Goal: Task Accomplishment & Management: Complete application form

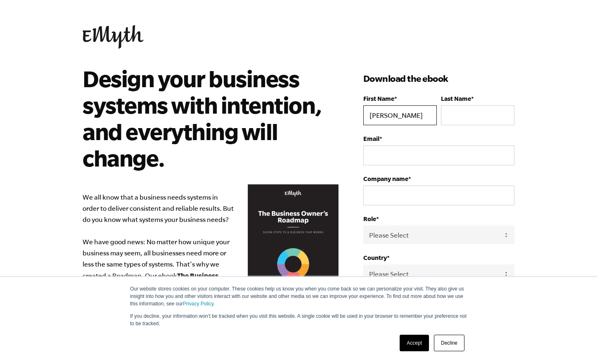
type input "[PERSON_NAME]"
type input "[EMAIL_ADDRESS][DOMAIN_NAME]"
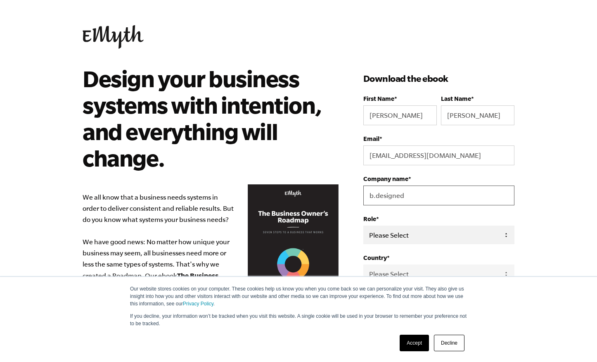
type input "b.designed"
select select "Owner"
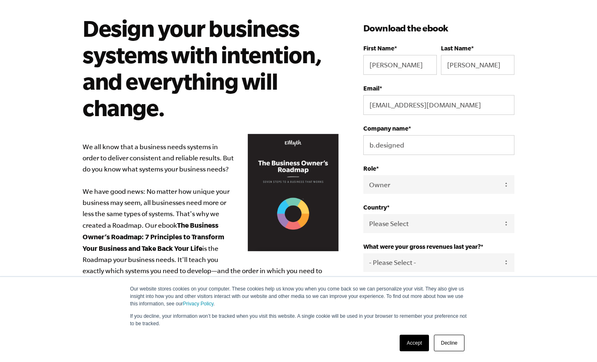
scroll to position [57, 0]
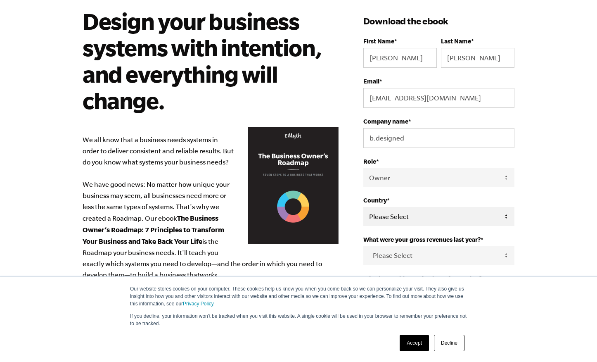
select select "[GEOGRAPHIC_DATA]"
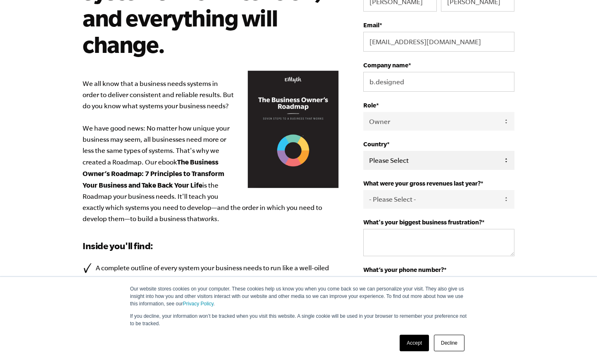
scroll to position [114, 0]
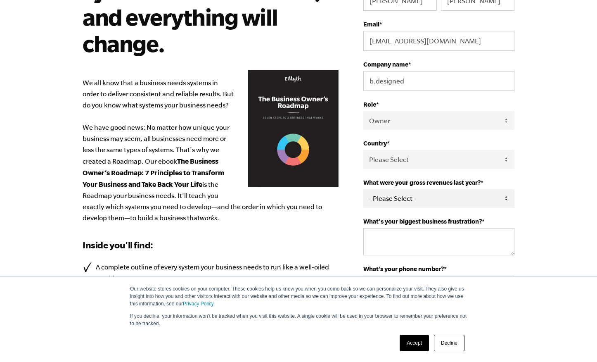
select select "0-75K"
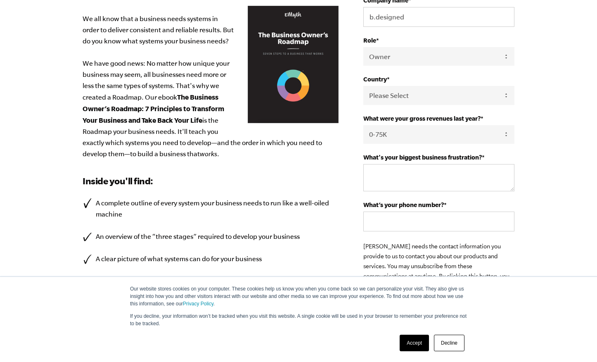
scroll to position [180, 0]
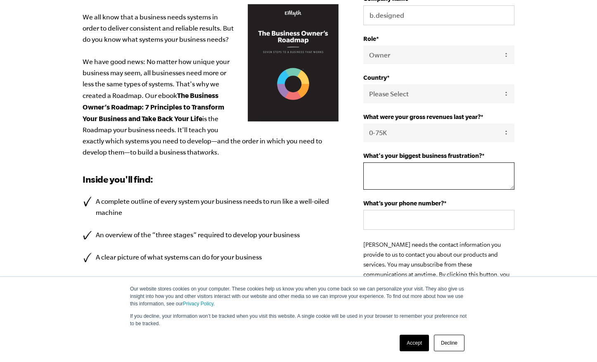
click at [380, 172] on textarea "What's your biggest business frustration? *" at bounding box center [438, 175] width 151 height 27
type textarea "No systems to grow, not knowing what to work on when."
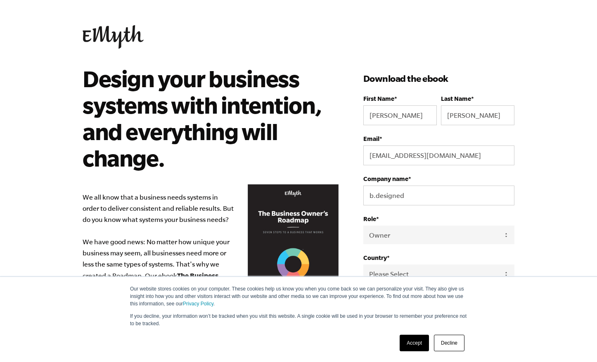
scroll to position [0, 0]
type input "2316200899"
click at [83, 33] on img at bounding box center [113, 37] width 61 height 24
type input "[PERSON_NAME]"
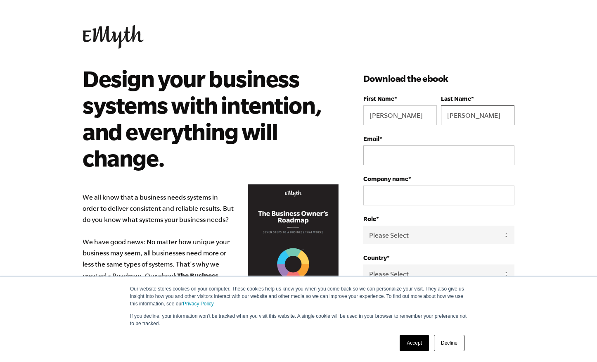
type input "[PERSON_NAME]"
type input "c"
type input "p"
type input "[EMAIL_ADDRESS][DOMAIN_NAME]"
type input "b.designed"
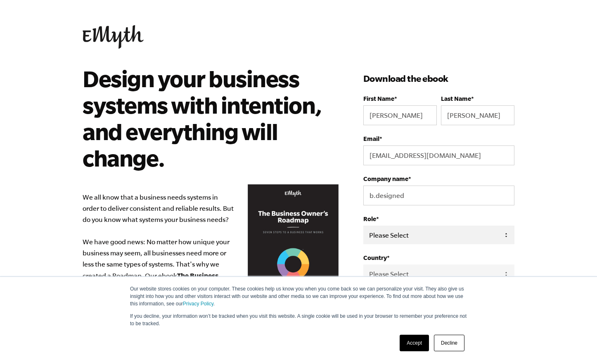
select select "Owner"
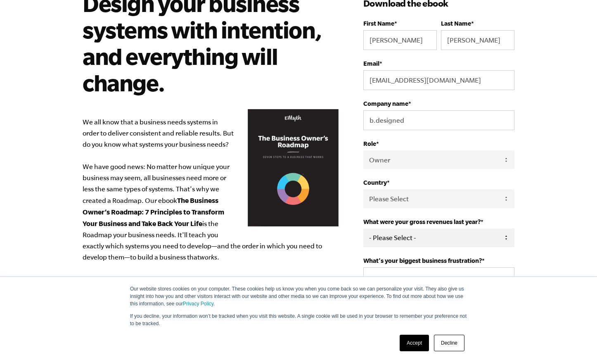
scroll to position [78, 0]
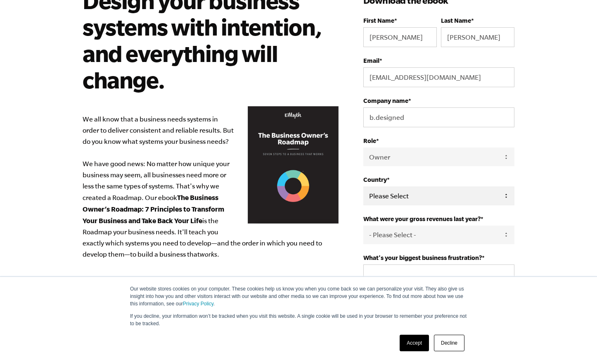
select select "[GEOGRAPHIC_DATA]"
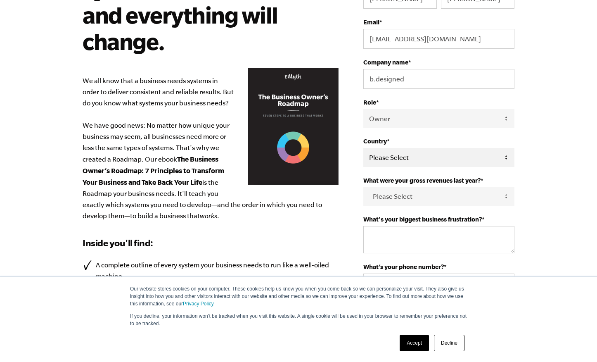
scroll to position [133, 0]
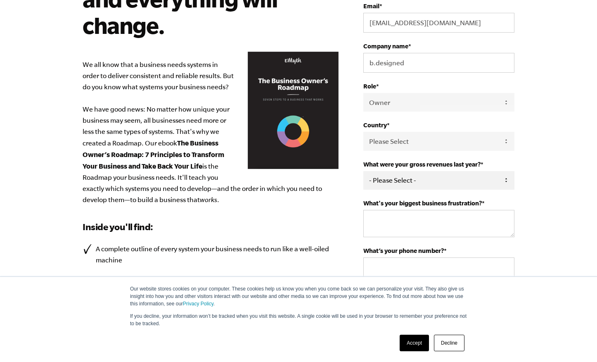
select select "0-75K"
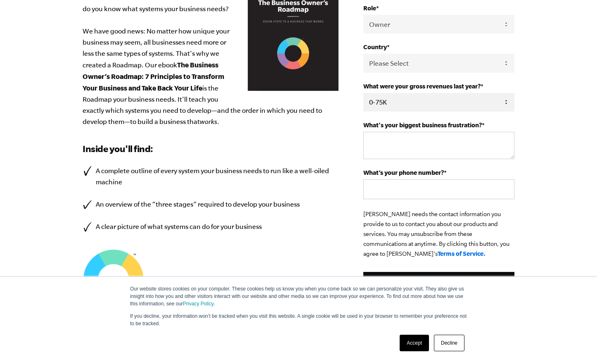
scroll to position [223, 0]
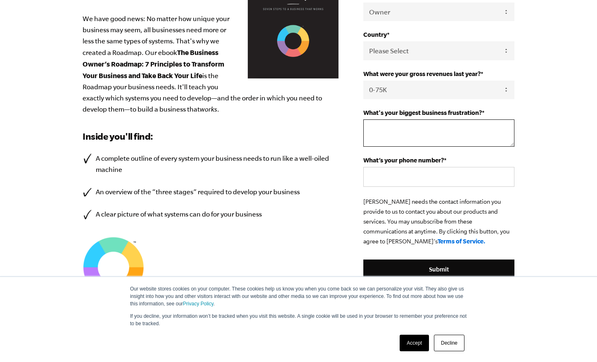
click at [391, 129] on textarea "What's your biggest business frustration? *" at bounding box center [438, 132] width 151 height 27
type textarea "Not enough revenue, not knowing what to work on when, no systems"
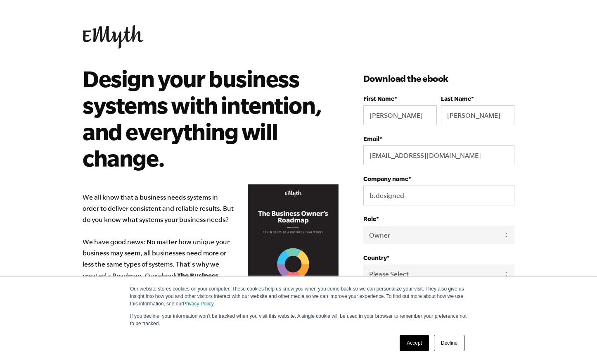
scroll to position [0, 0]
type input "2316200899"
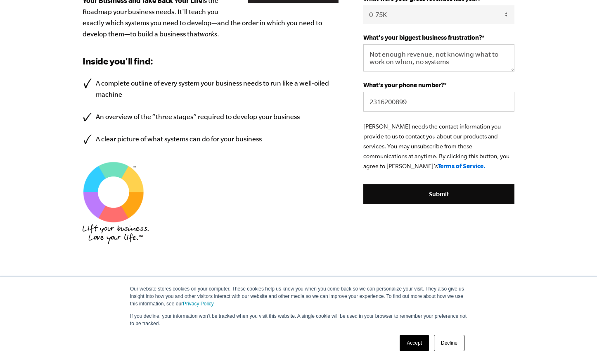
scroll to position [310, 0]
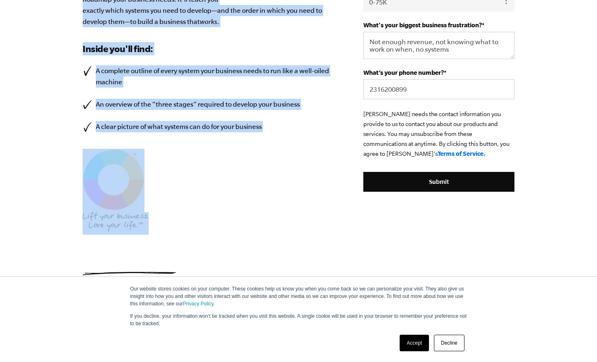
drag, startPoint x: 84, startPoint y: 78, endPoint x: 301, endPoint y: 250, distance: 276.6
click at [301, 250] on div "Design your business systems with intention, and everything will change. We all…" at bounding box center [299, 15] width 452 height 520
copy div "Design your business systems with intention, and everything will change. We all…"
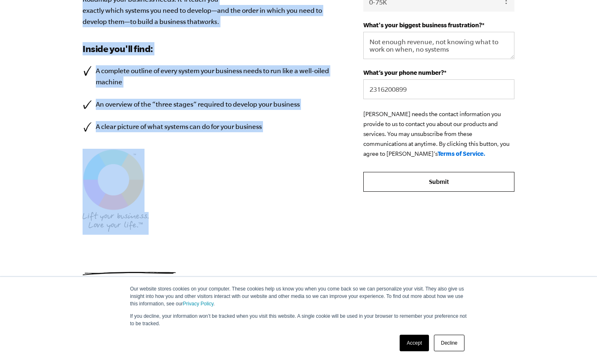
click at [440, 181] on input "Submit" at bounding box center [438, 182] width 151 height 20
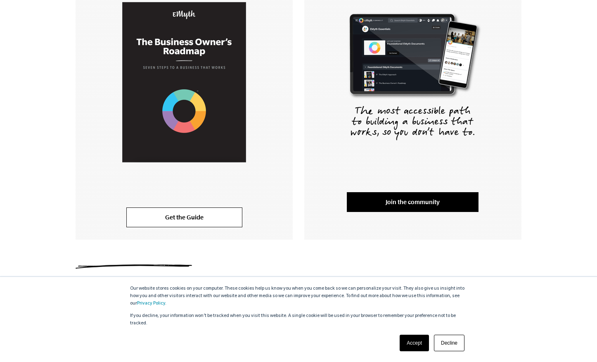
scroll to position [201, 0]
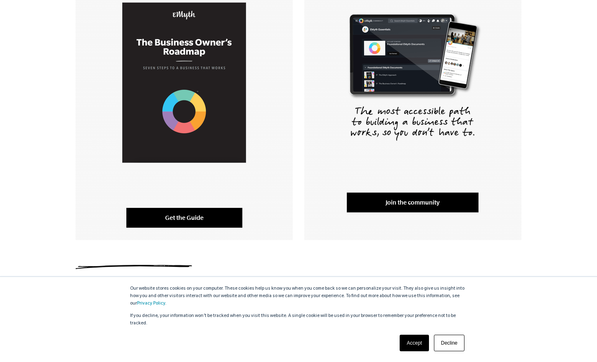
click at [194, 221] on link "Get the Guide" at bounding box center [184, 218] width 116 height 20
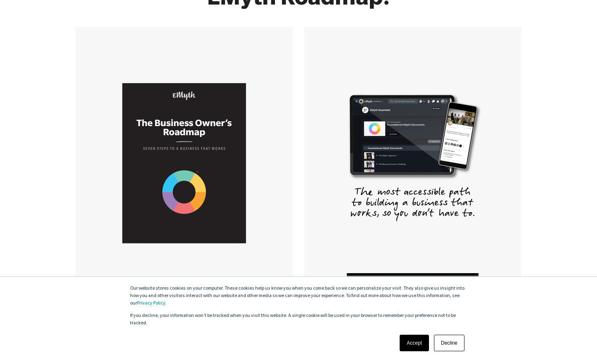
scroll to position [109, 0]
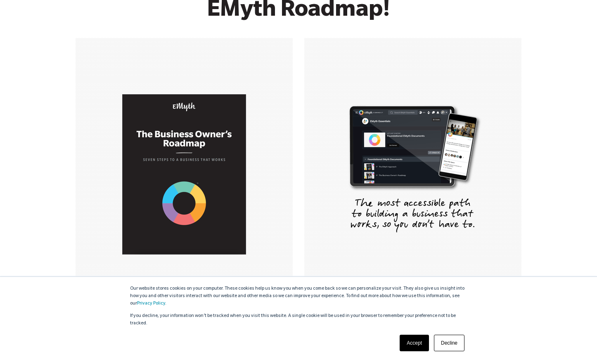
click at [417, 342] on link "Accept" at bounding box center [414, 342] width 29 height 17
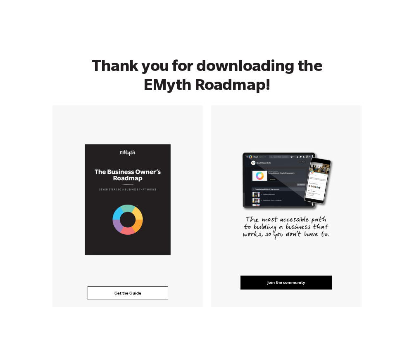
scroll to position [77, 0]
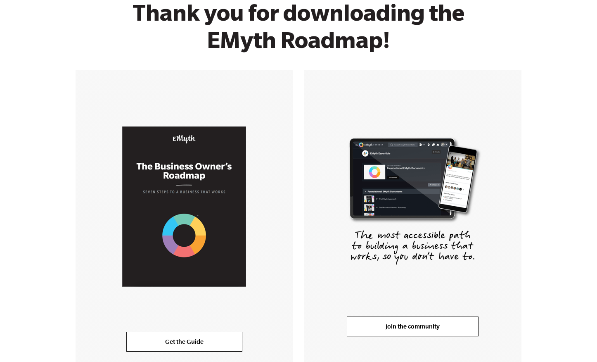
click at [412, 326] on link "Join the community" at bounding box center [413, 326] width 132 height 20
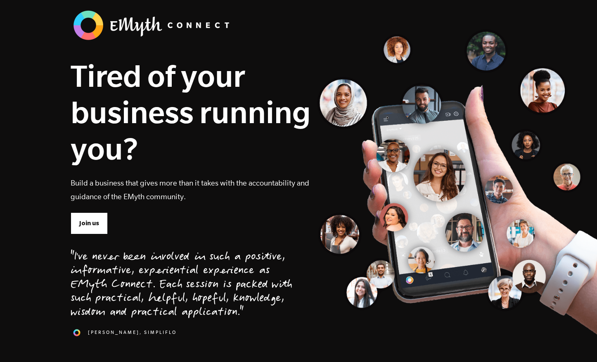
scroll to position [43, 0]
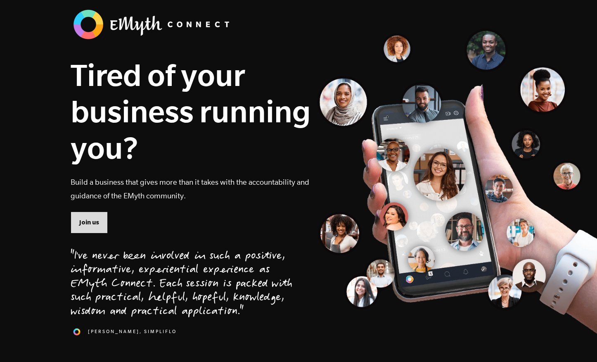
click at [96, 224] on span "Join us" at bounding box center [89, 222] width 20 height 9
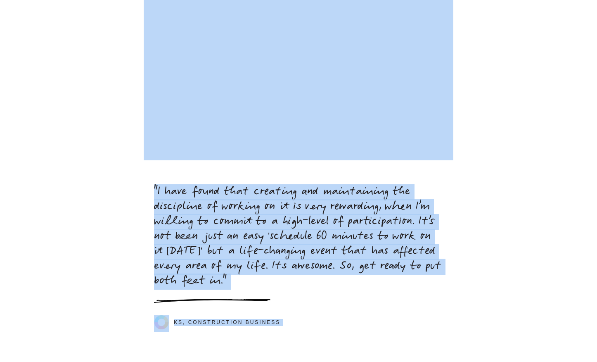
scroll to position [3711, 0]
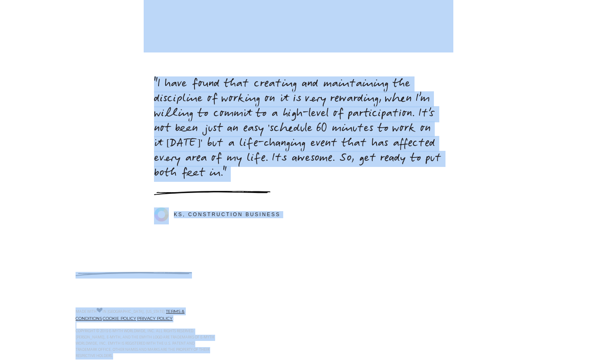
drag, startPoint x: 146, startPoint y: 166, endPoint x: 414, endPoint y: 323, distance: 309.9
copy body "So many business owners feel frustrated by what isn’t working in their business…"
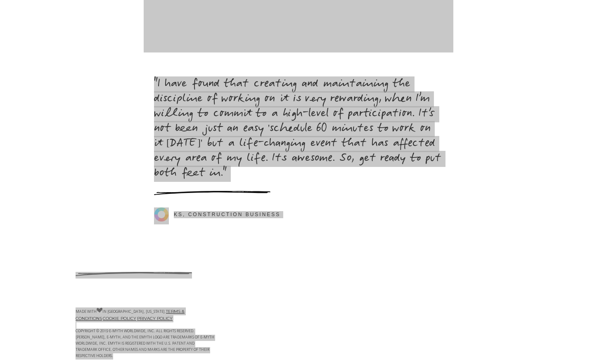
click at [208, 169] on div ""I have found that creating and maintaining the discipline of working on it is …" at bounding box center [298, 149] width 289 height 144
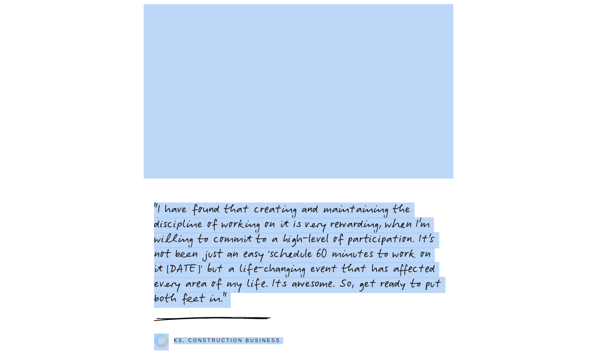
scroll to position [3454, 0]
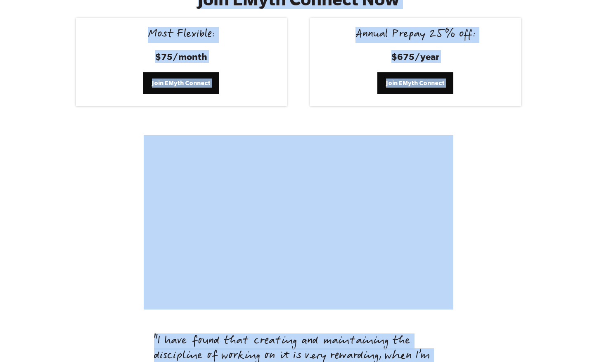
click at [226, 95] on section "Join EMyth Connect Now Most Flexible: $75/month Join EMyth Connect Annual Prepa…" at bounding box center [298, 47] width 597 height 175
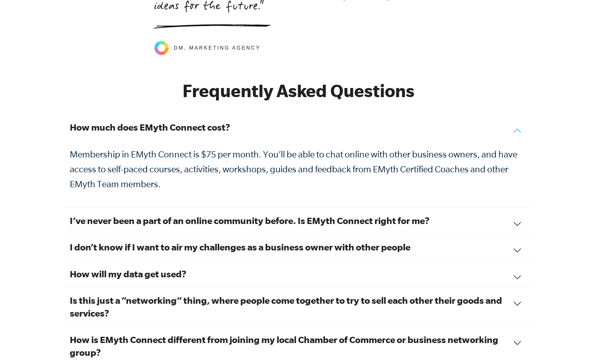
scroll to position [2723, 0]
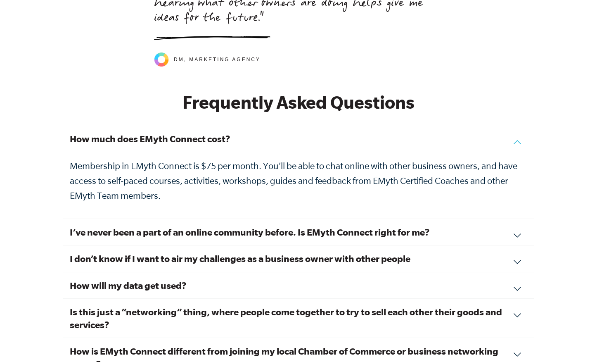
click at [518, 219] on div "I’ve never been a part of an online community before. Is EMyth Connect right fo…" at bounding box center [298, 232] width 471 height 26
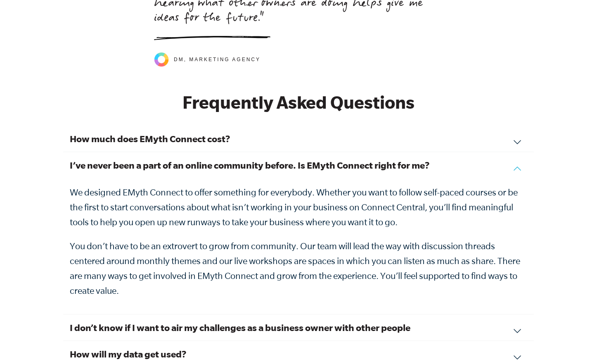
click at [516, 314] on div "I don’t know if I want to air my challenges as a business owner with other peop…" at bounding box center [298, 327] width 471 height 26
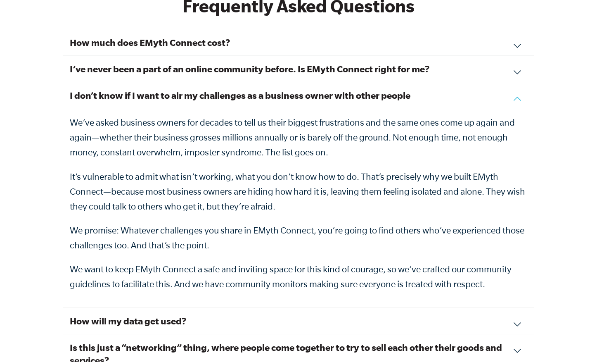
scroll to position [2813, 0]
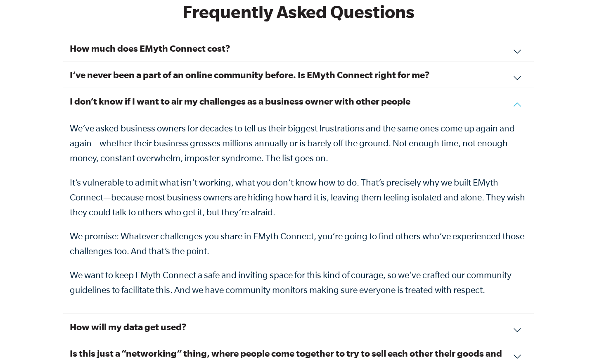
click at [516, 35] on div "How much does EMyth Connect cost? Membership in EMyth Connect is $75 per month.…" at bounding box center [298, 48] width 471 height 26
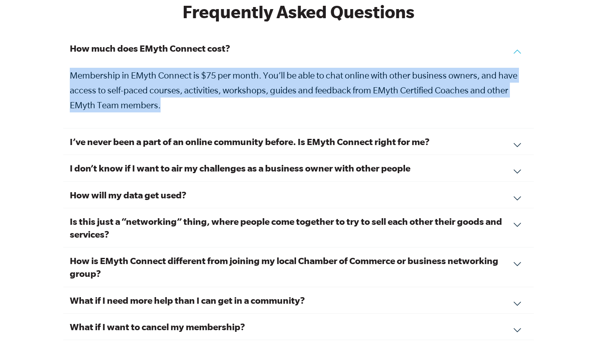
drag, startPoint x: 69, startPoint y: 55, endPoint x: 164, endPoint y: 94, distance: 103.0
click at [164, 94] on div "How much does EMyth Connect cost? Membership in EMyth Connect is $75 per month.…" at bounding box center [298, 82] width 471 height 94
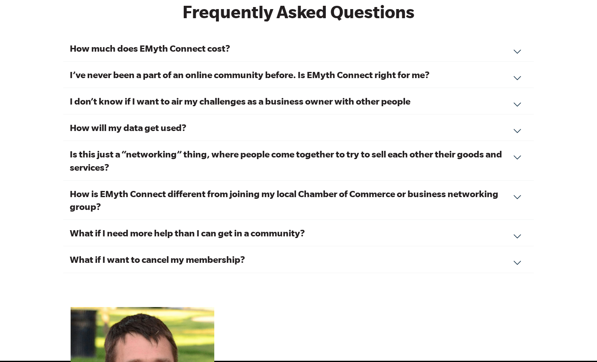
click at [516, 35] on div "How much does EMyth Connect cost? Membership in EMyth Connect is $75 per month.…" at bounding box center [298, 48] width 471 height 26
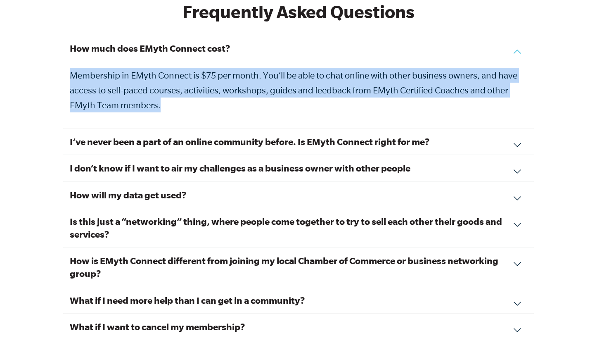
drag, startPoint x: 69, startPoint y: 56, endPoint x: 152, endPoint y: 94, distance: 90.7
click at [152, 94] on div "How much does EMyth Connect cost? Membership in EMyth Connect is $75 per month.…" at bounding box center [298, 82] width 471 height 94
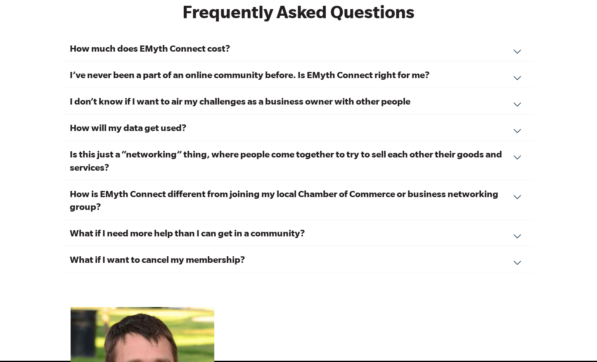
click at [520, 35] on div "How much does EMyth Connect cost? Membership in EMyth Connect is $75 per month.…" at bounding box center [298, 48] width 471 height 26
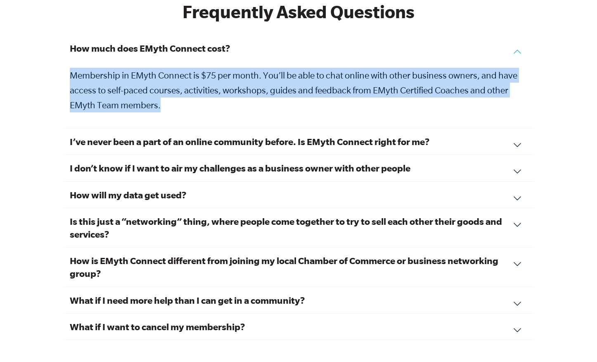
copy p "Membership in EMyth Connect is $75 per month. You’ll be able to chat online wit…"
drag, startPoint x: 71, startPoint y: 54, endPoint x: 164, endPoint y: 88, distance: 98.7
click at [164, 88] on p "Membership in EMyth Connect is $75 per month. You’ll be able to chat online wit…" at bounding box center [298, 90] width 457 height 45
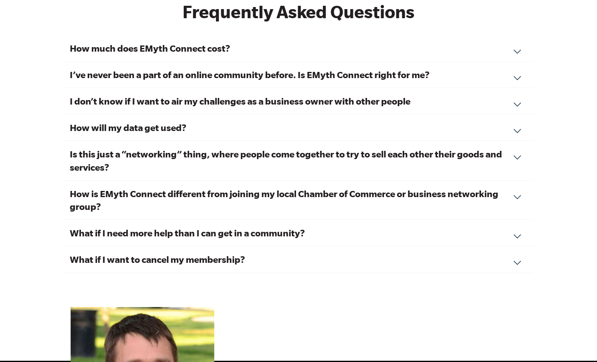
click at [519, 62] on div "I’ve never been a part of an online community before. Is EMyth Connect right fo…" at bounding box center [298, 75] width 471 height 26
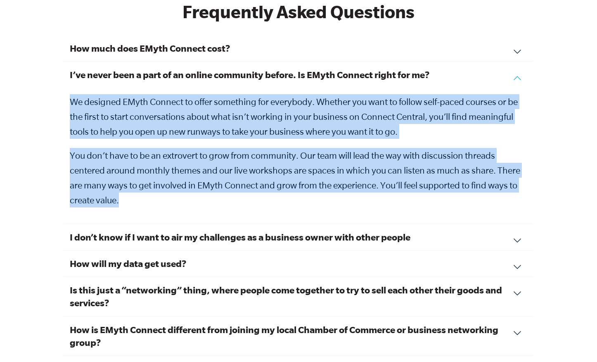
copy div "We designed EMyth Connect to offer something for everybody. Whether you want to…"
drag, startPoint x: 70, startPoint y: 81, endPoint x: 153, endPoint y: 175, distance: 125.2
click at [153, 175] on div "We designed EMyth Connect to offer something for everybody. Whether you want to…" at bounding box center [298, 150] width 457 height 113
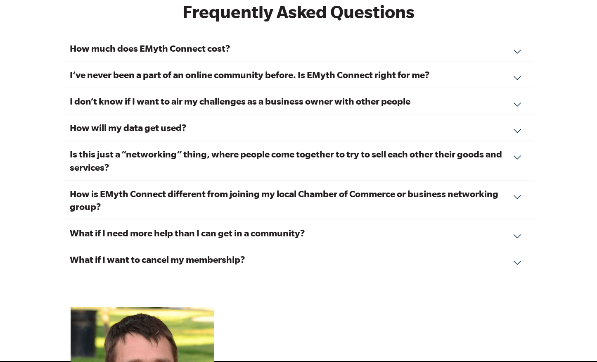
click at [518, 88] on div "I don’t know if I want to air my challenges as a business owner with other peop…" at bounding box center [298, 101] width 471 height 26
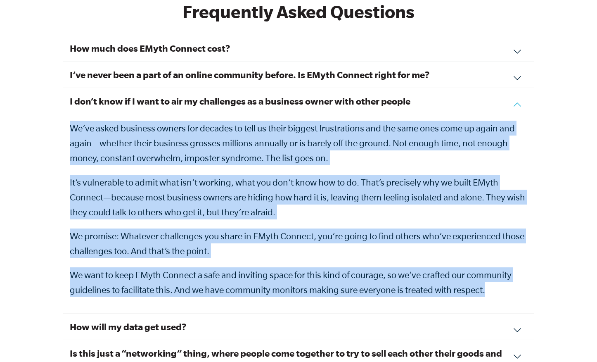
copy div "We’ve asked business owners for decades to tell us their biggest frustrations a…"
drag, startPoint x: 71, startPoint y: 109, endPoint x: 320, endPoint y: 281, distance: 302.7
click at [320, 281] on div "I don’t know if I want to air my challenges as a business owner with other peop…" at bounding box center [298, 200] width 471 height 225
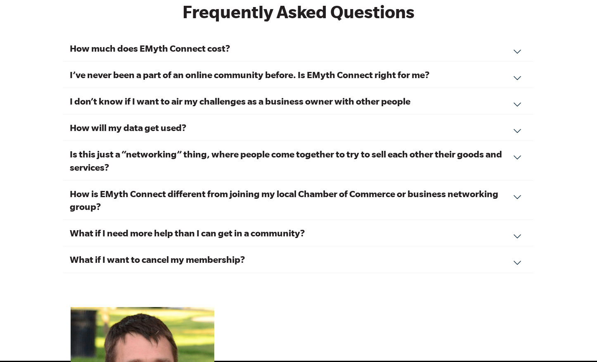
click at [182, 121] on h3 "How will my data get used?" at bounding box center [298, 127] width 457 height 13
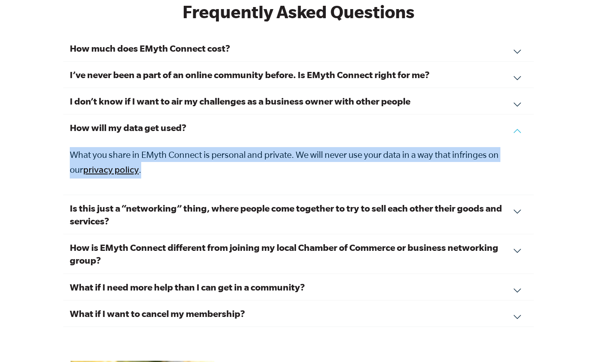
drag, startPoint x: 66, startPoint y: 129, endPoint x: 135, endPoint y: 172, distance: 80.5
click at [135, 172] on div "How will my data get used? What you share in EMyth Connect is personal and priv…" at bounding box center [298, 154] width 471 height 80
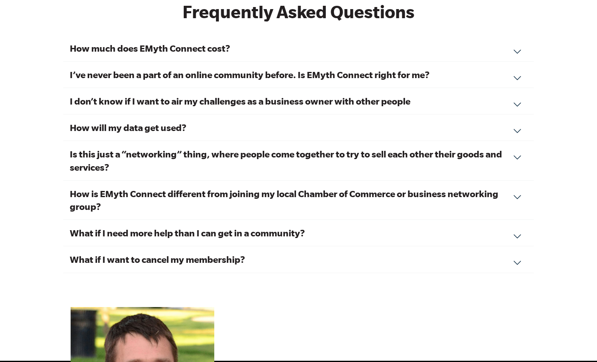
click at [518, 114] on div "How will my data get used? What you share in EMyth Connect is personal and priv…" at bounding box center [298, 127] width 471 height 26
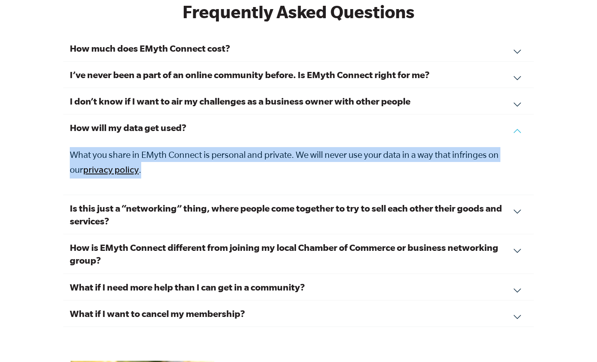
copy p "What you share in EMyth Connect is personal and private. We will never use your…"
drag, startPoint x: 69, startPoint y: 131, endPoint x: 131, endPoint y: 158, distance: 67.7
click at [131, 158] on div "How will my data get used? What you share in EMyth Connect is personal and priv…" at bounding box center [298, 154] width 471 height 80
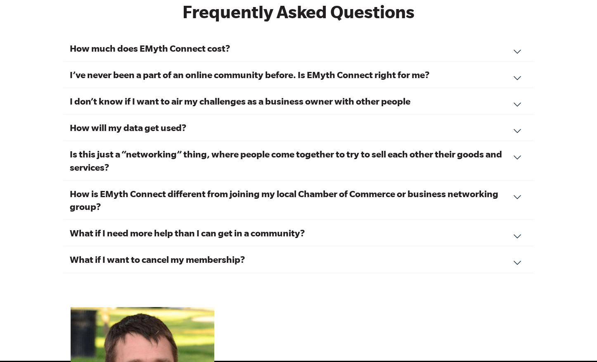
click at [515, 141] on div "Is this just a “networking” thing, where people come together to try to sell ea…" at bounding box center [298, 160] width 471 height 39
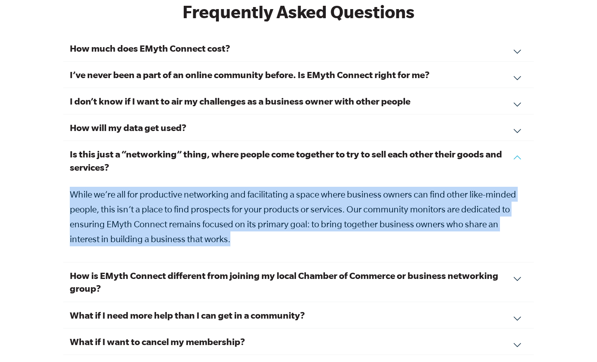
copy p "While we’re all for productive networking and facilitating a space where busine…"
drag, startPoint x: 70, startPoint y: 173, endPoint x: 231, endPoint y: 223, distance: 169.1
click at [231, 223] on p "While we’re all for productive networking and facilitating a space where busine…" at bounding box center [298, 216] width 457 height 59
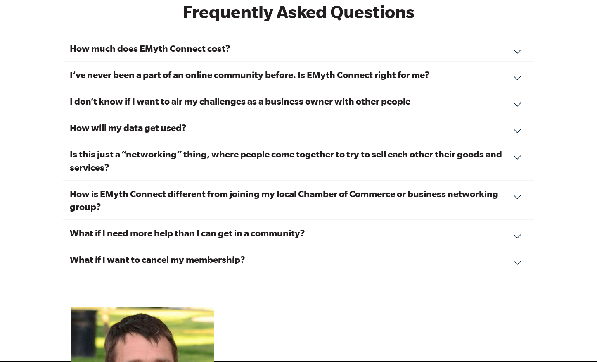
click at [515, 180] on div "How is EMyth Connect different from joining my local Chamber of Commerce or bus…" at bounding box center [298, 199] width 471 height 39
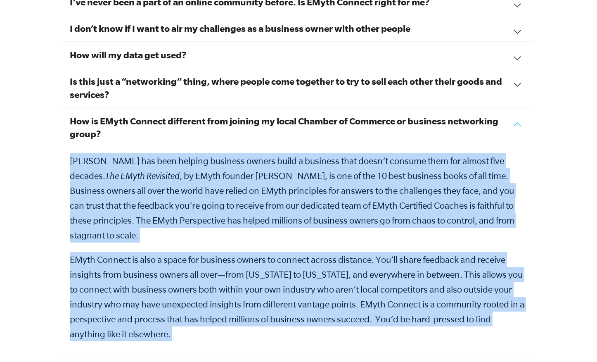
scroll to position [2904, 0]
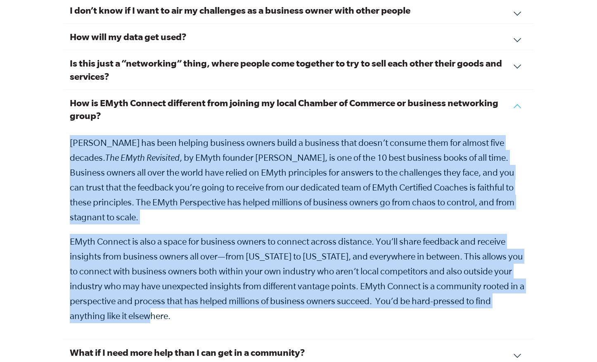
copy div "EMyth has been helping business owners build a business that doesn’t consume th…"
drag, startPoint x: 68, startPoint y: 211, endPoint x: 304, endPoint y: 299, distance: 251.8
click at [304, 299] on div "How is EMyth Connect different from joining my local Chamber of Commerce or bus…" at bounding box center [298, 214] width 471 height 249
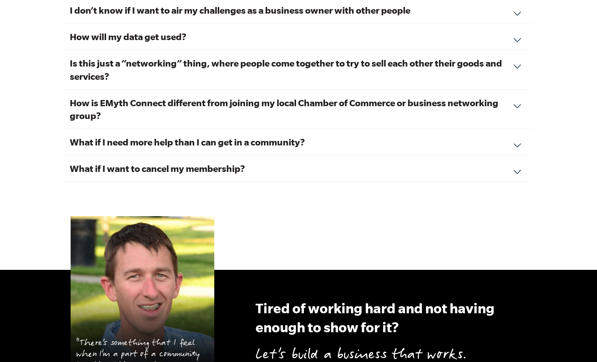
click at [197, 135] on h3 "What if I need more help than I can get in a community?" at bounding box center [298, 141] width 457 height 13
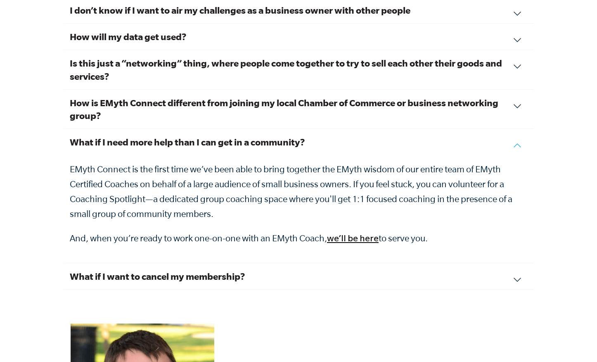
copy div "EMyth Connect is the first time we’ve been able to bring together the EMyth wis…"
drag, startPoint x: 69, startPoint y: 148, endPoint x: 436, endPoint y: 220, distance: 373.5
click at [436, 220] on div "What if I need more help than I can get in a community? EMyth Connect is the fi…" at bounding box center [298, 196] width 471 height 134
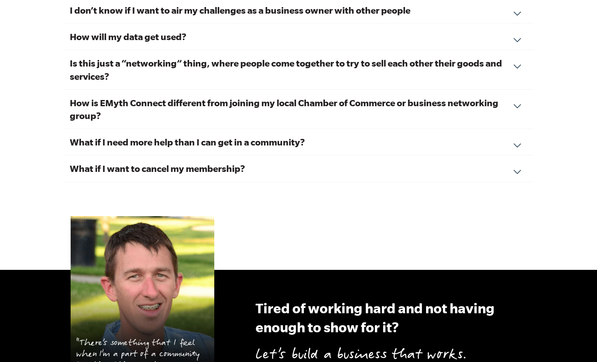
click at [121, 162] on h3 "What if I want to cancel my membership?" at bounding box center [298, 168] width 457 height 13
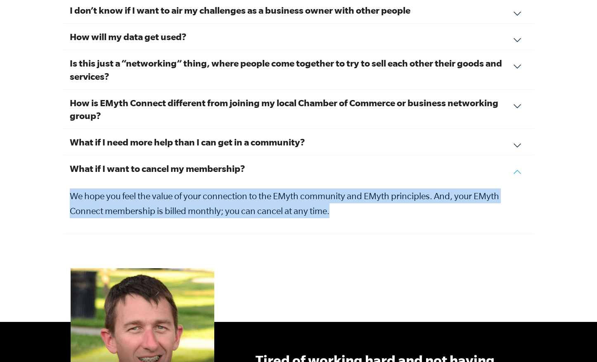
drag, startPoint x: 70, startPoint y: 174, endPoint x: 338, endPoint y: 199, distance: 268.6
click at [338, 199] on p "We hope you feel the value of your connection to the EMyth community and EMyth …" at bounding box center [298, 203] width 457 height 30
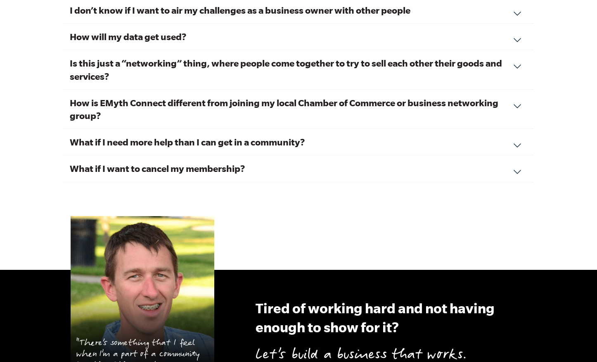
click at [194, 162] on h3 "What if I want to cancel my membership?" at bounding box center [298, 168] width 457 height 13
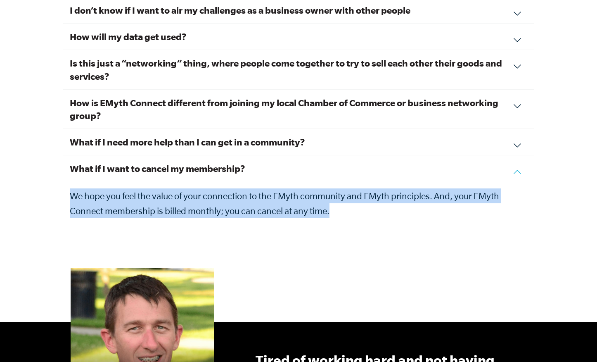
copy p "We hope you feel the value of your connection to the EMyth community and EMyth …"
drag, startPoint x: 70, startPoint y: 173, endPoint x: 360, endPoint y: 214, distance: 292.7
click at [360, 214] on div "What if I want to cancel my membership? We hope you feel the value of your conn…" at bounding box center [298, 194] width 471 height 79
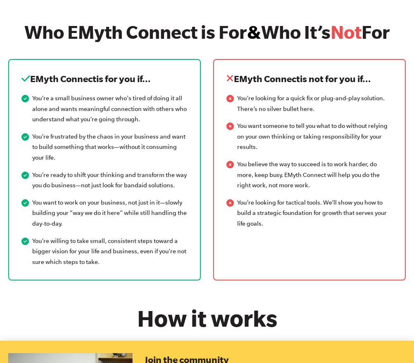
scroll to position [1045, 0]
